Goal: Task Accomplishment & Management: Manage account settings

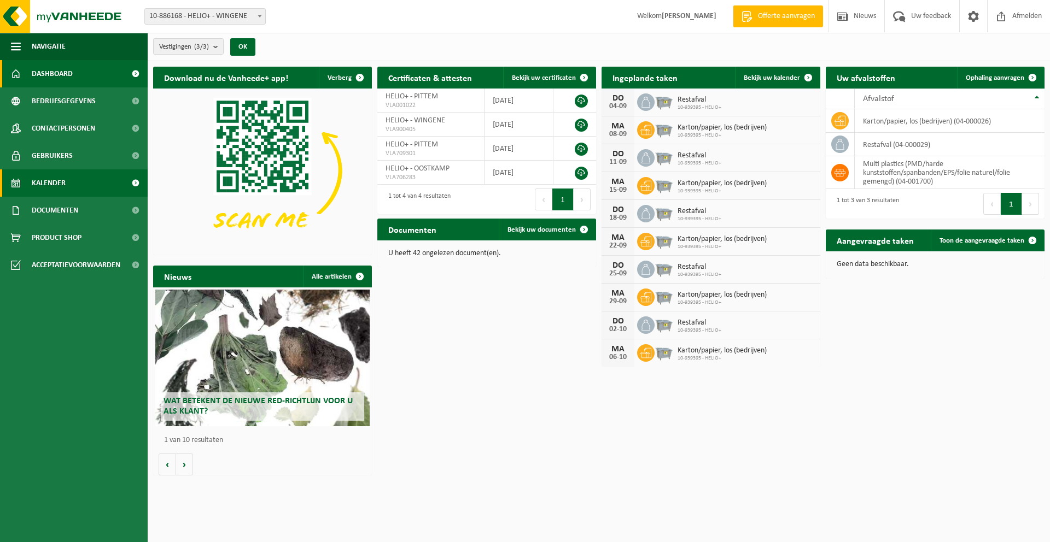
click at [69, 177] on link "Kalender" at bounding box center [74, 183] width 148 height 27
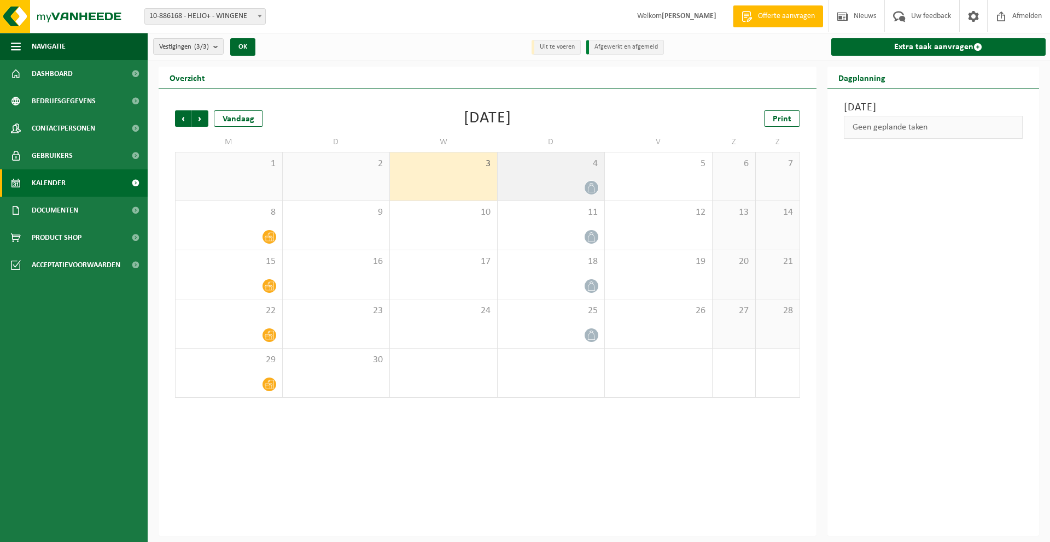
click at [600, 189] on div "4" at bounding box center [551, 177] width 107 height 48
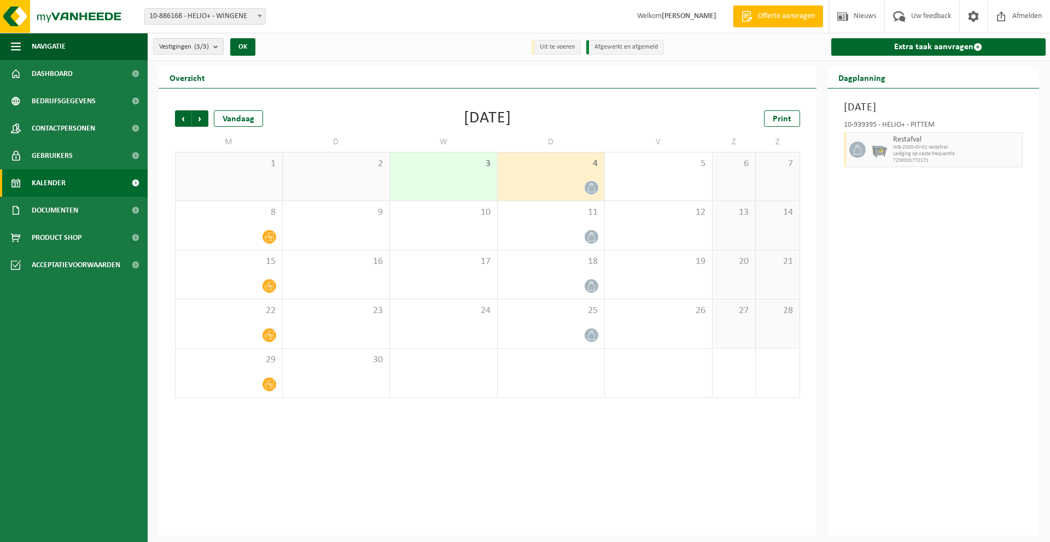
click at [594, 189] on icon at bounding box center [591, 187] width 9 height 9
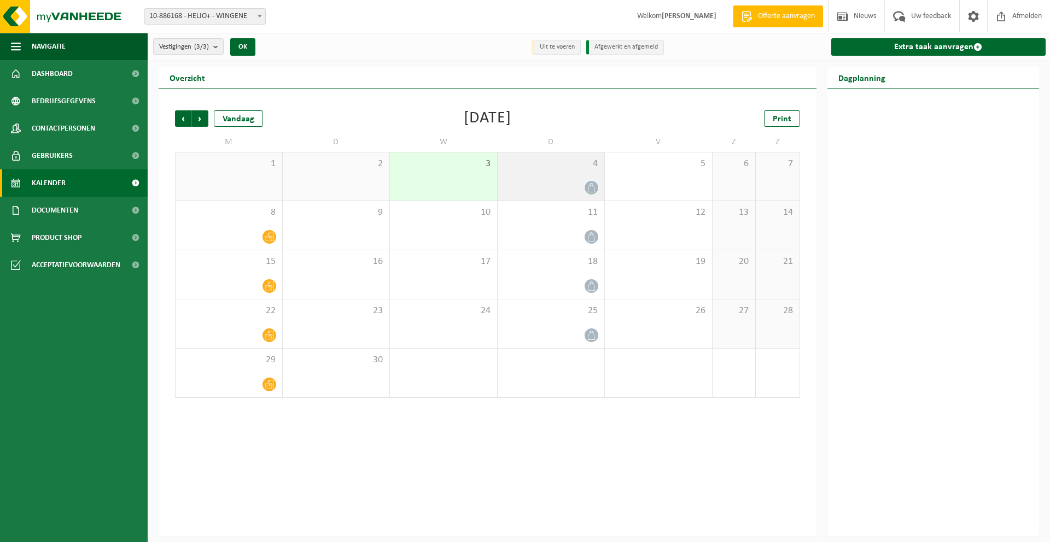
click at [593, 191] on icon at bounding box center [591, 187] width 9 height 9
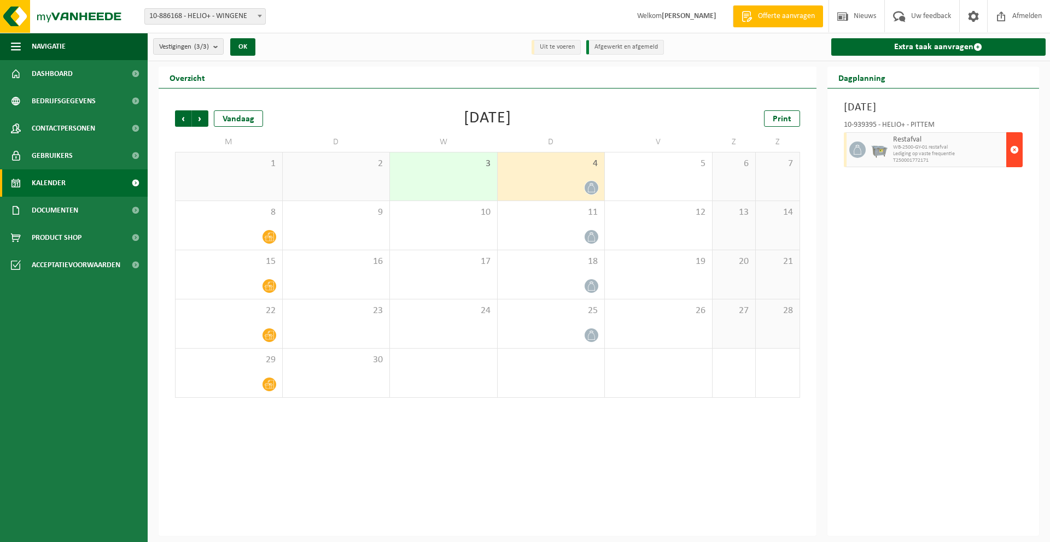
click at [1015, 150] on span "button" at bounding box center [1014, 150] width 9 height 22
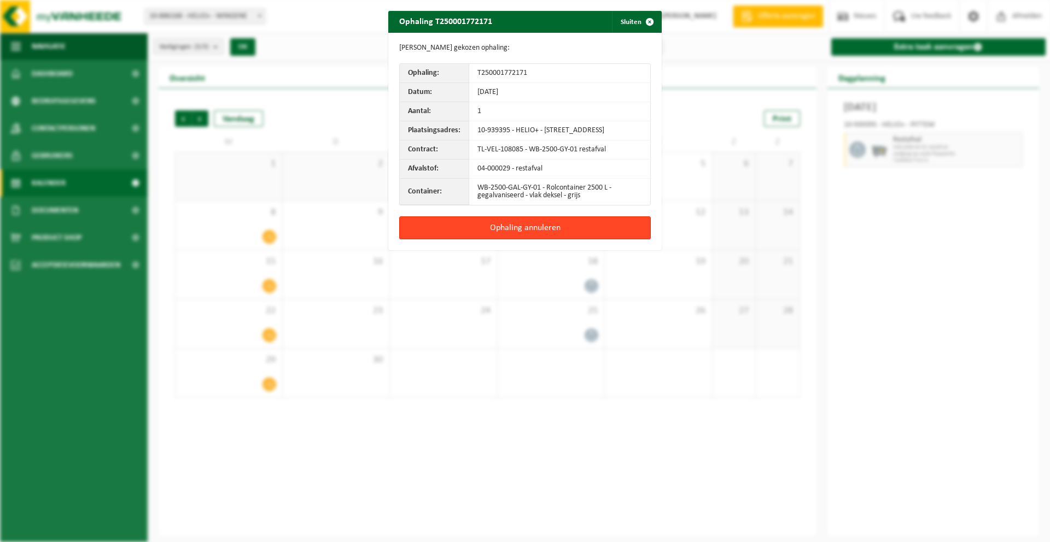
click at [623, 235] on button "Ophaling annuleren" at bounding box center [525, 228] width 252 height 23
